Goal: Use online tool/utility: Utilize a website feature to perform a specific function

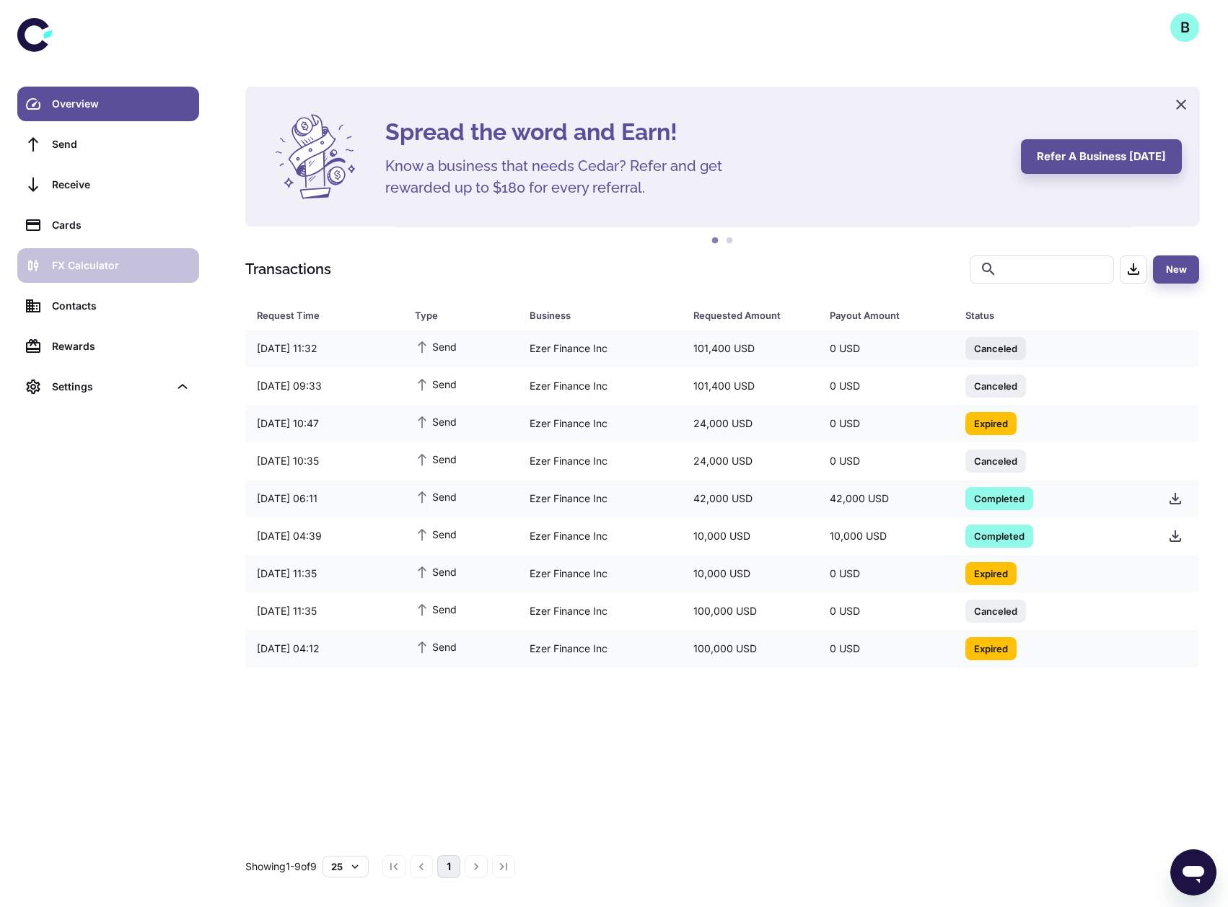
click at [71, 263] on div "FX Calculator" at bounding box center [121, 266] width 139 height 16
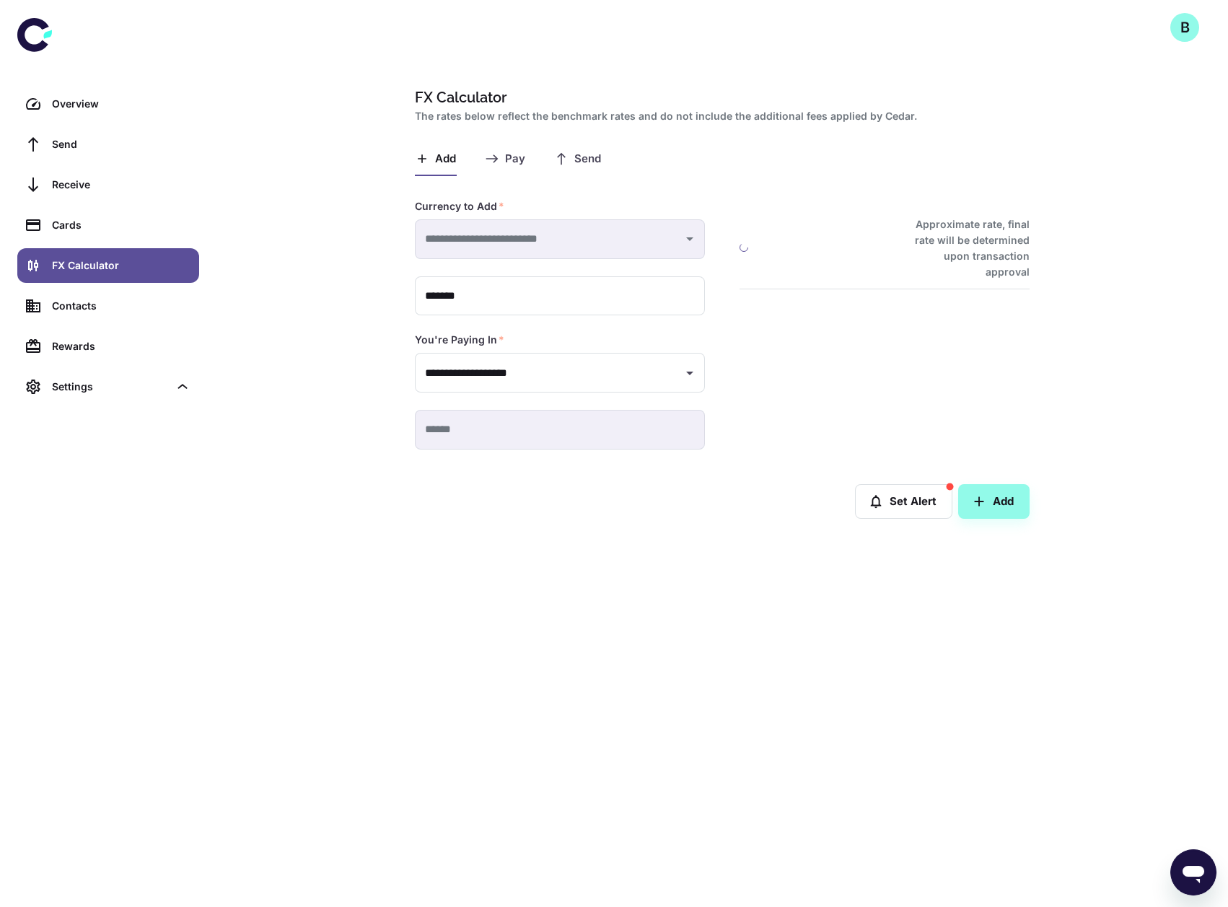
type input "**********"
